Goal: Check status

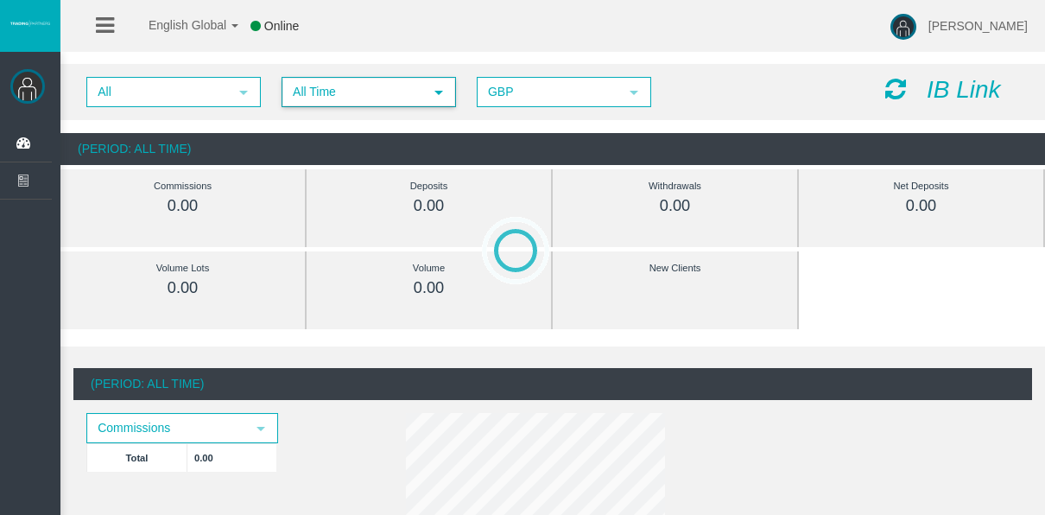
click at [296, 101] on span "All Time" at bounding box center [353, 92] width 140 height 27
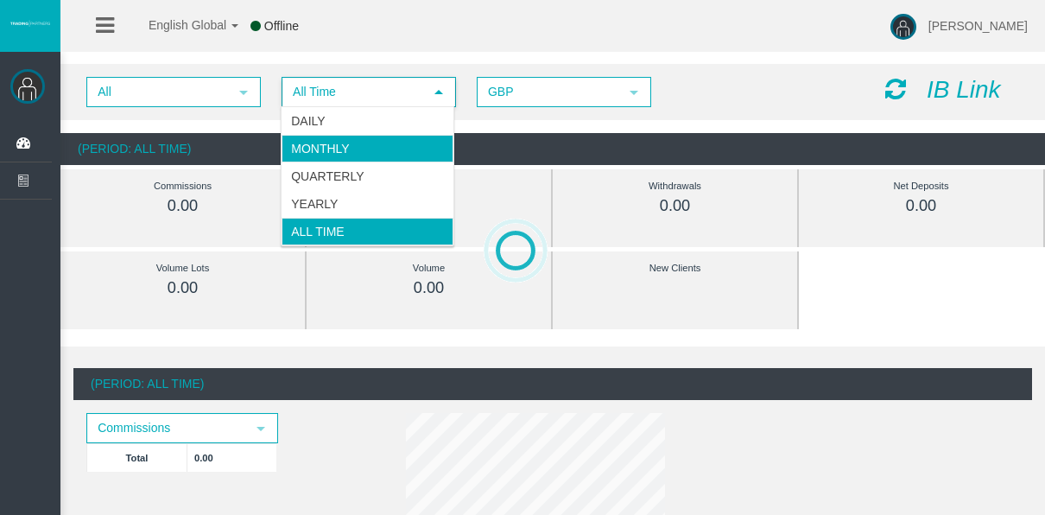
drag, startPoint x: 344, startPoint y: 136, endPoint x: 336, endPoint y: 117, distance: 20.5
click at [336, 119] on ul "Daily Monthly Quarterly Yearly All Time" at bounding box center [368, 176] width 172 height 138
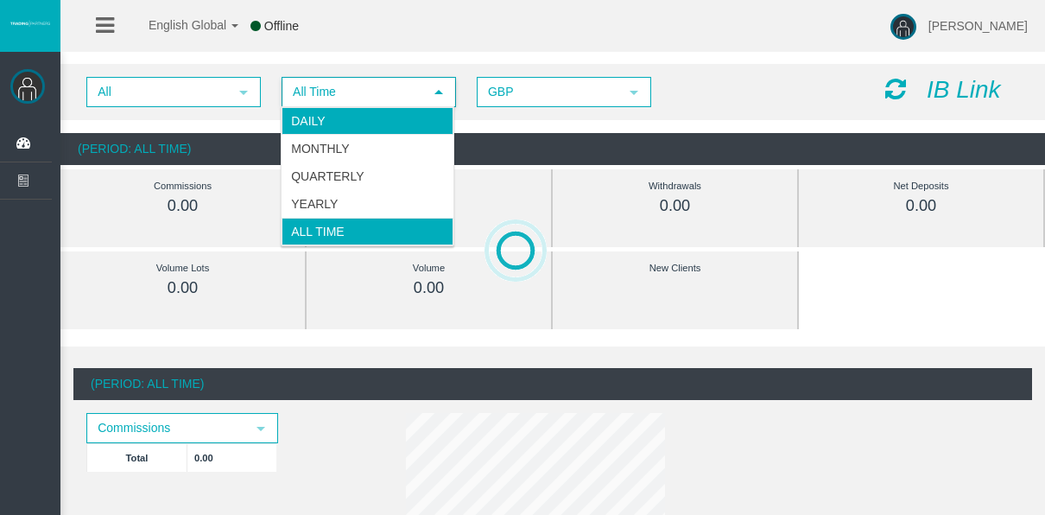
click at [336, 117] on li "Daily" at bounding box center [368, 121] width 172 height 28
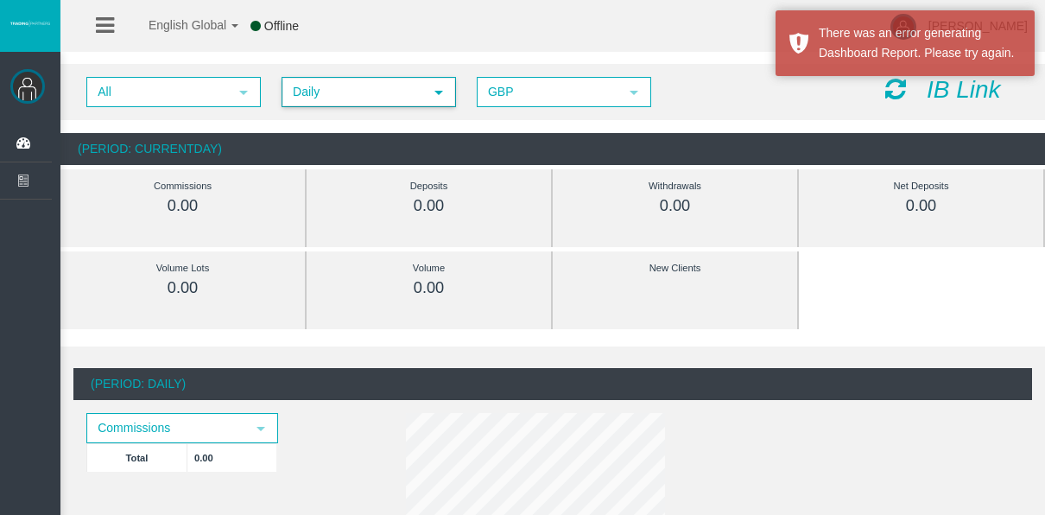
click at [324, 92] on span "Daily" at bounding box center [353, 92] width 140 height 27
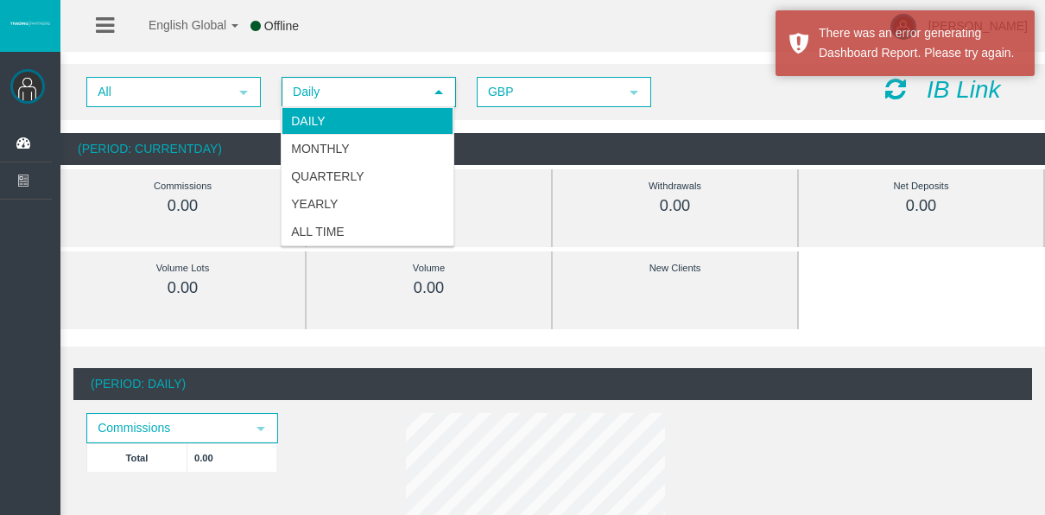
click at [324, 92] on span "Daily" at bounding box center [353, 92] width 140 height 27
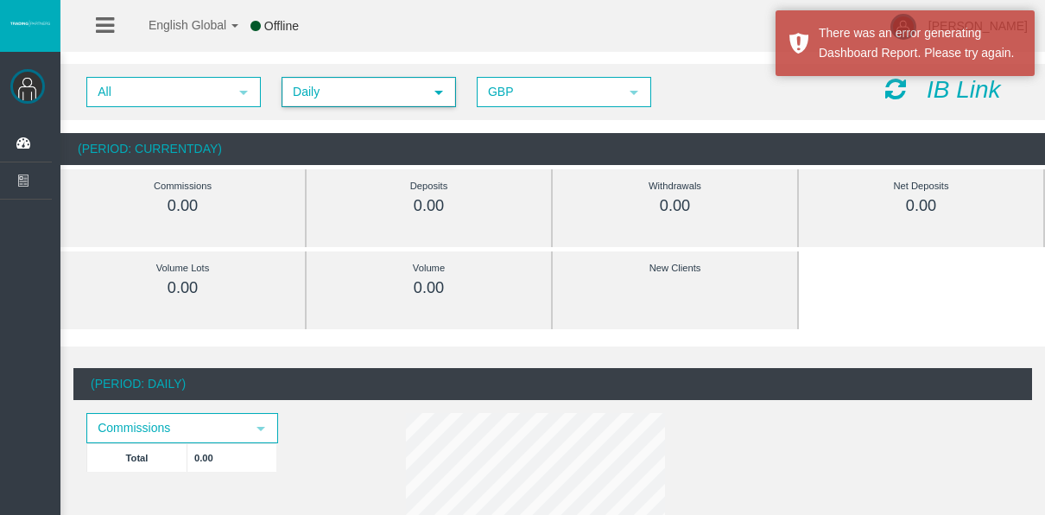
click at [339, 104] on span "Daily" at bounding box center [353, 92] width 140 height 27
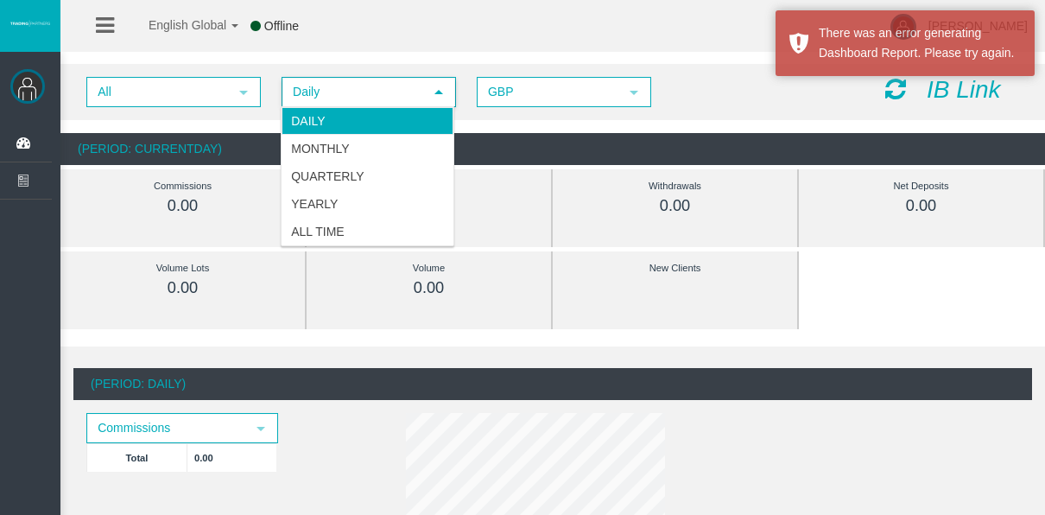
click at [338, 93] on span "Daily" at bounding box center [353, 92] width 140 height 27
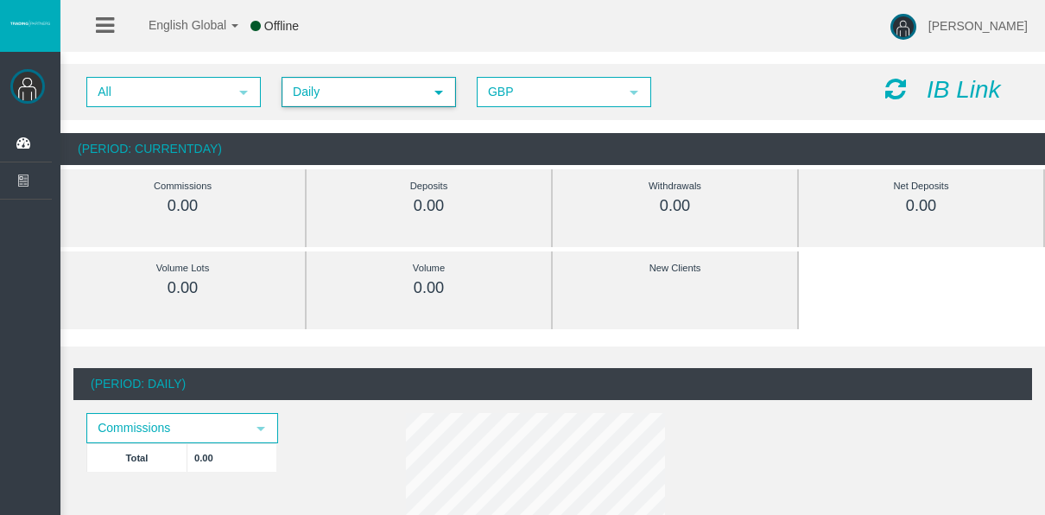
click at [333, 110] on div "All select Daily select 4 GBP select GBP IB Link" at bounding box center [552, 92] width 985 height 56
click at [348, 65] on div "All select Daily select 4 GBP select GBP IB Link" at bounding box center [552, 92] width 985 height 56
click at [362, 79] on span "Daily" at bounding box center [353, 92] width 140 height 27
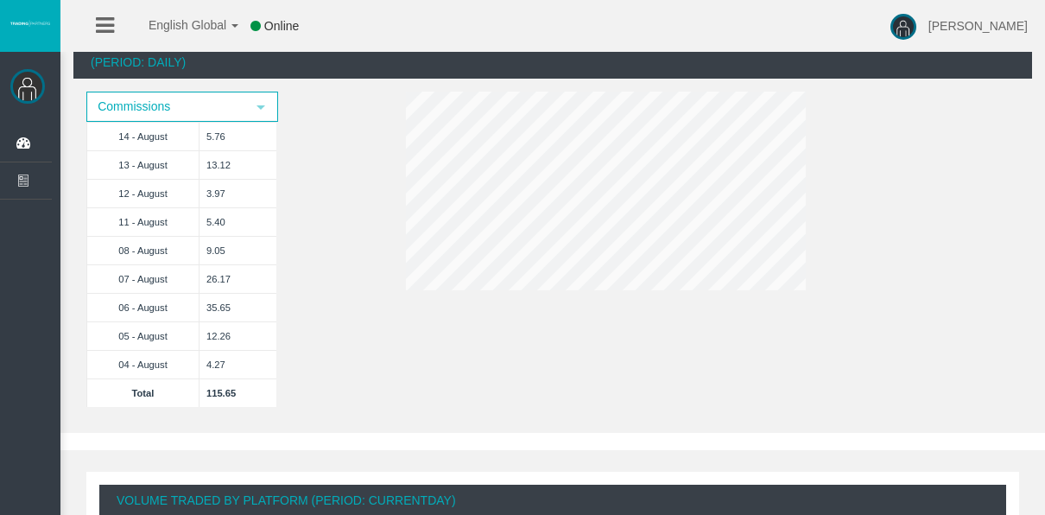
scroll to position [346, 0]
